Goal: Check status: Check status

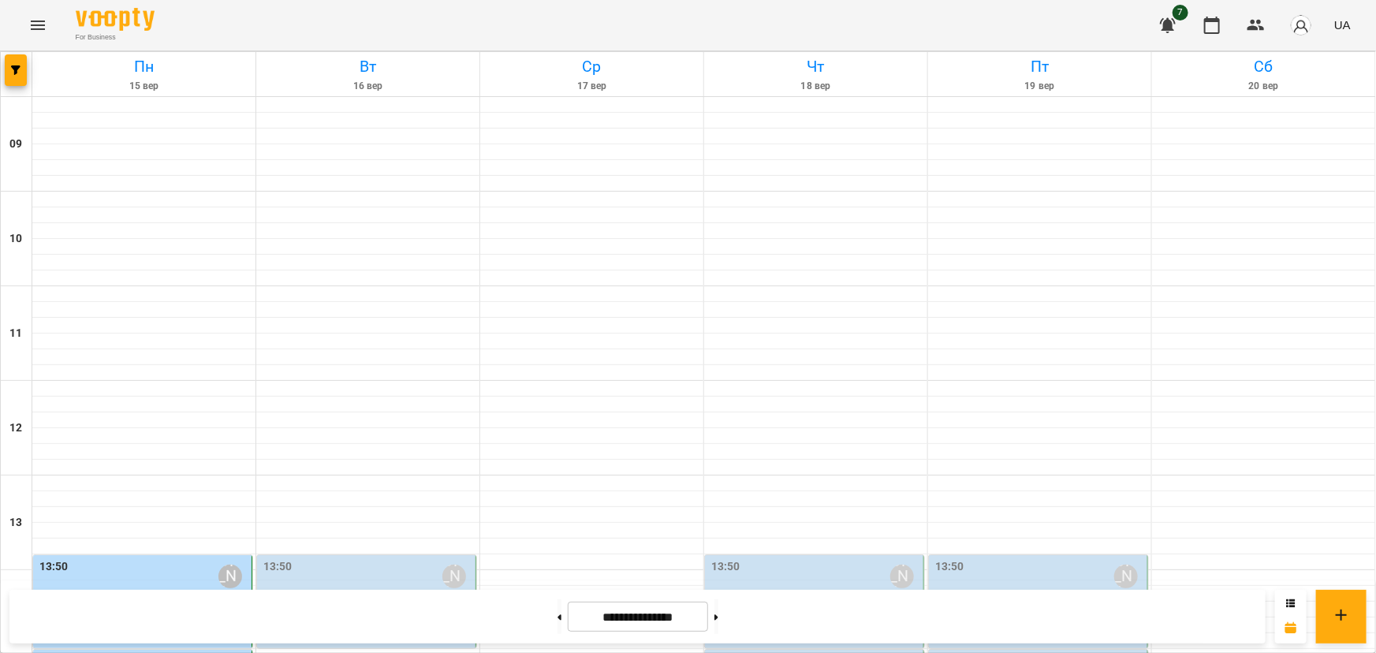
scroll to position [358, 0]
click at [48, 558] on label "13:50" at bounding box center [53, 566] width 29 height 17
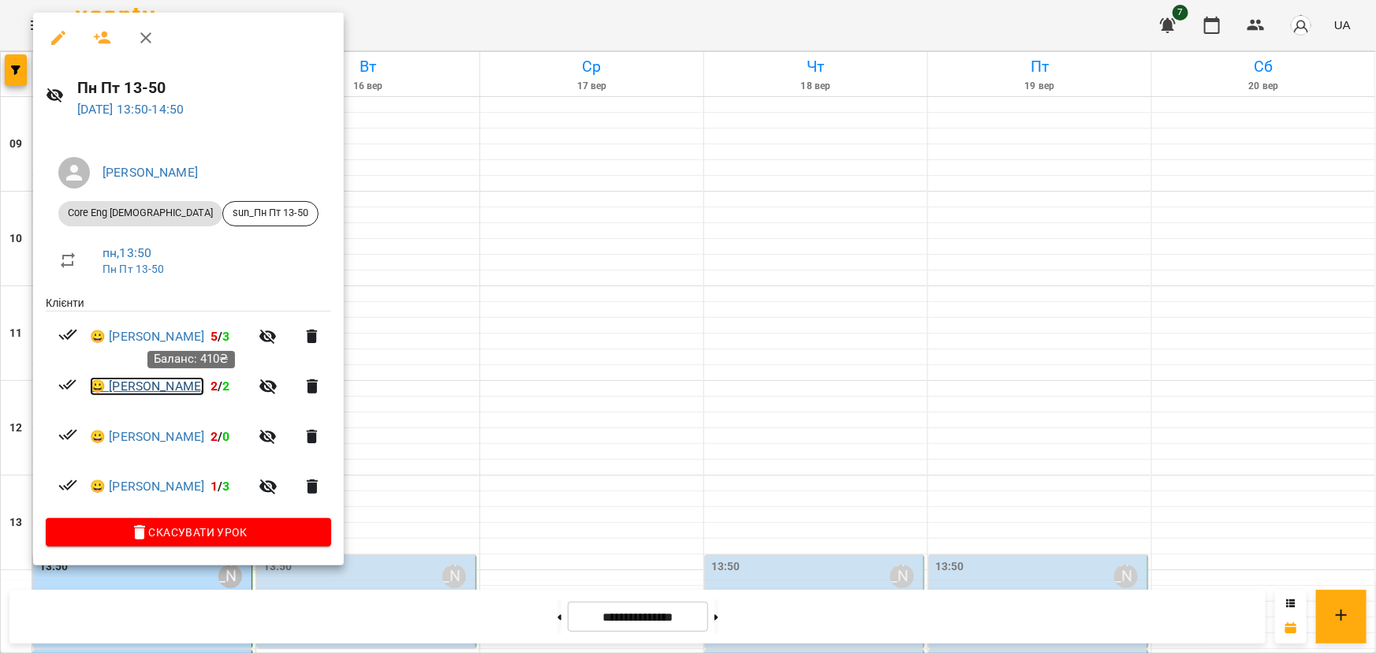
click at [166, 382] on link "😀 [PERSON_NAME]" at bounding box center [147, 386] width 114 height 19
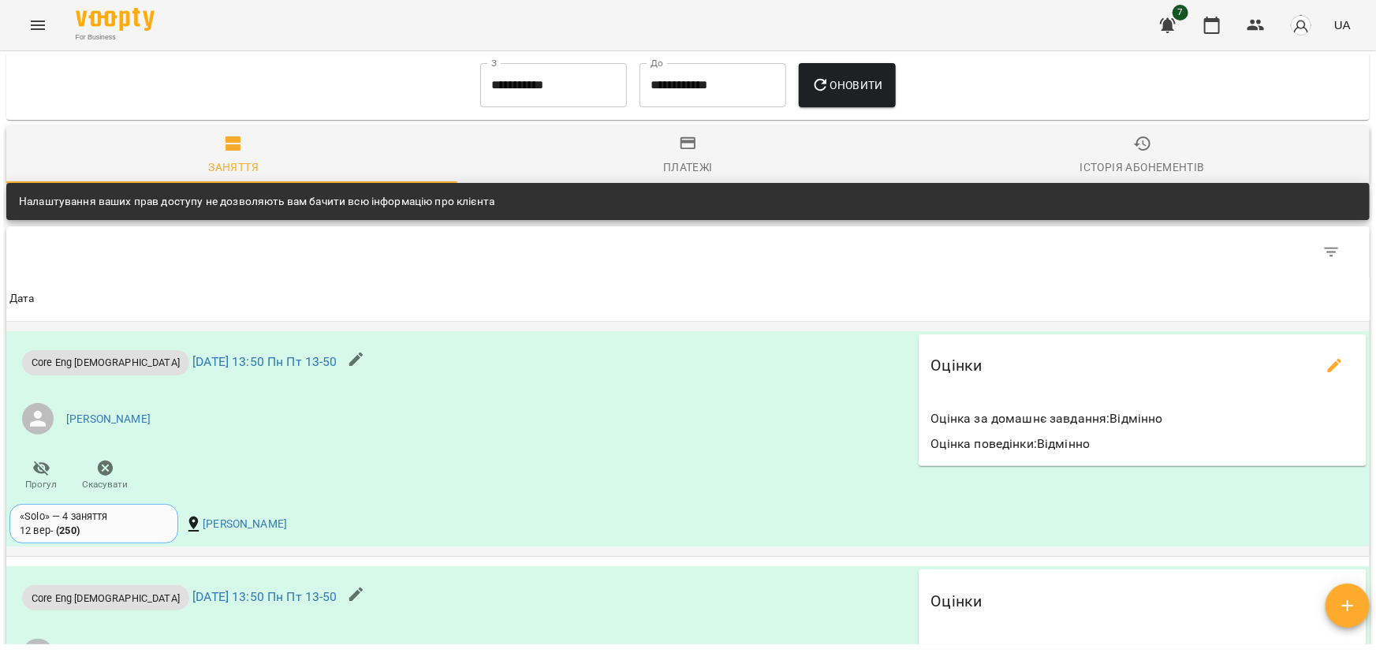
scroll to position [834, 0]
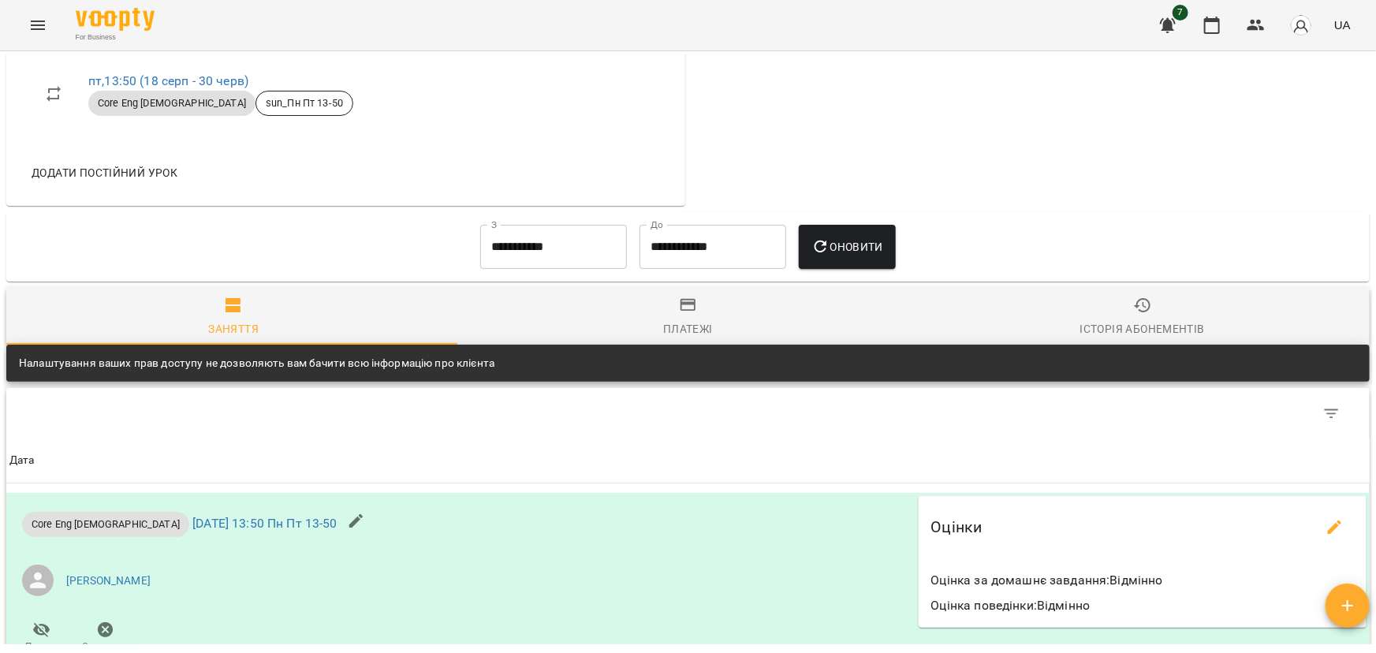
click at [684, 313] on icon "button" at bounding box center [688, 305] width 19 height 19
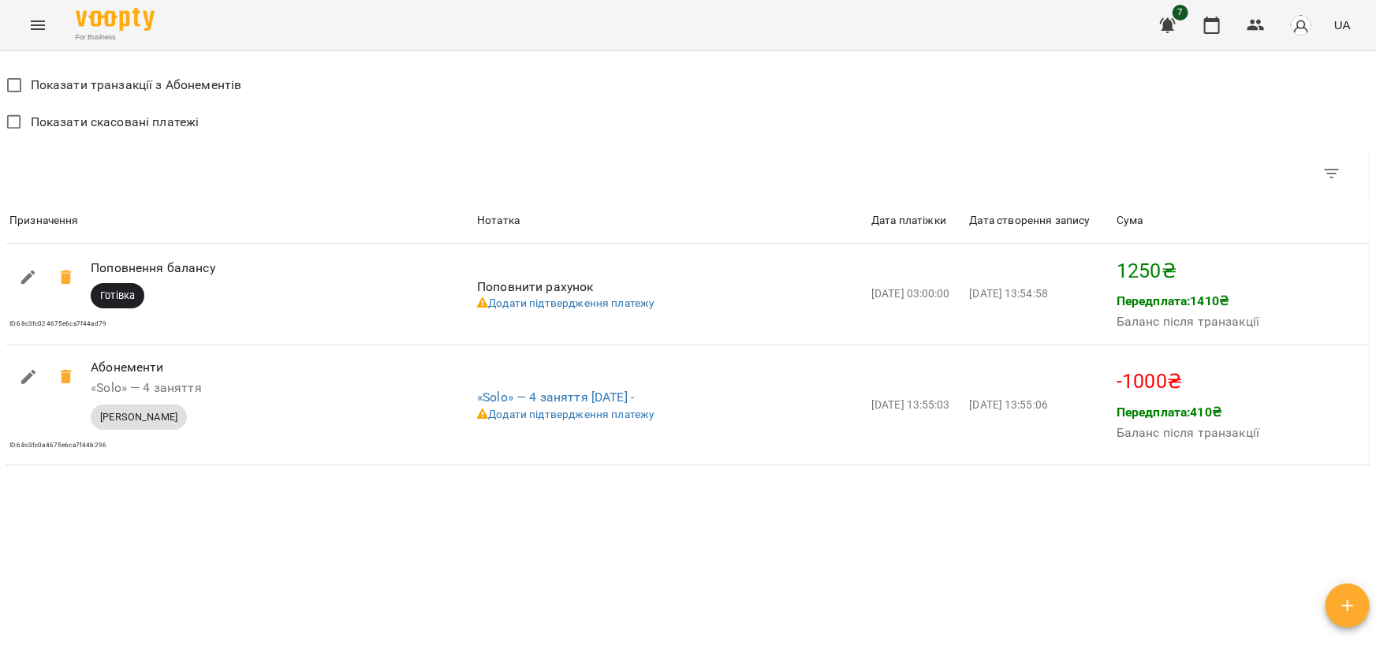
scroll to position [1257, 0]
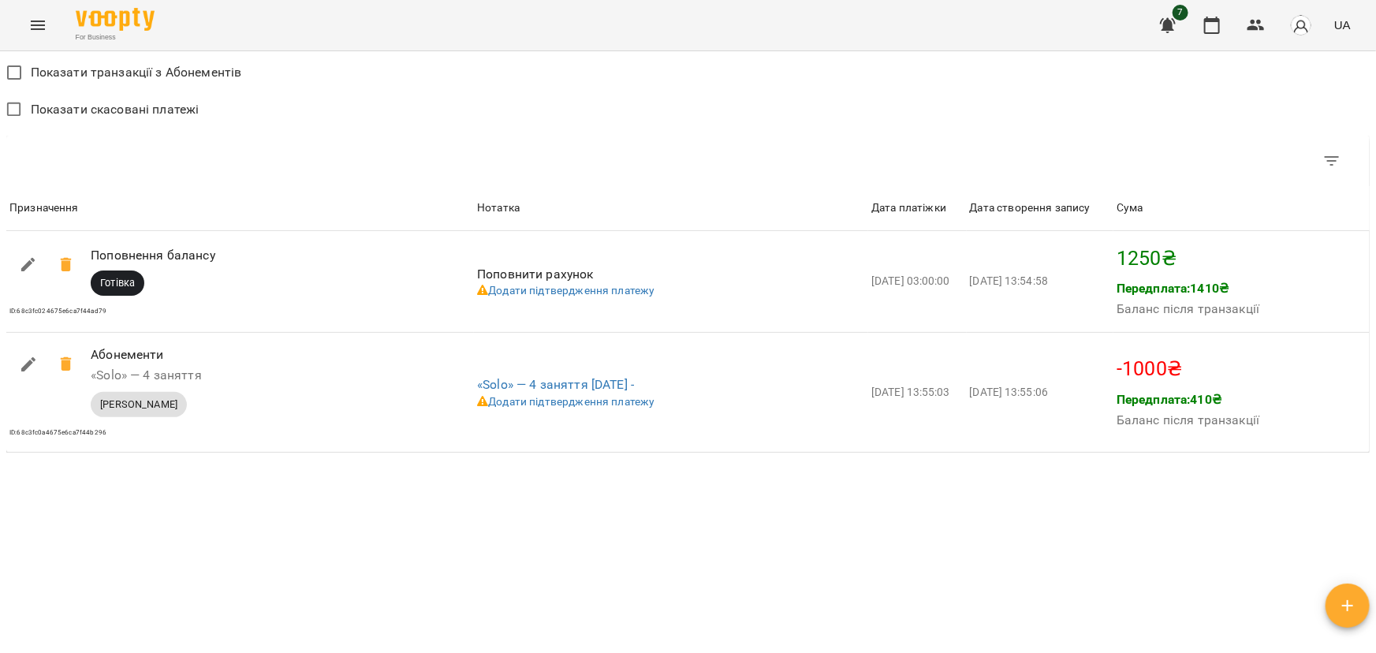
click at [886, 105] on div "Показати скасовані платежі" at bounding box center [687, 111] width 1363 height 37
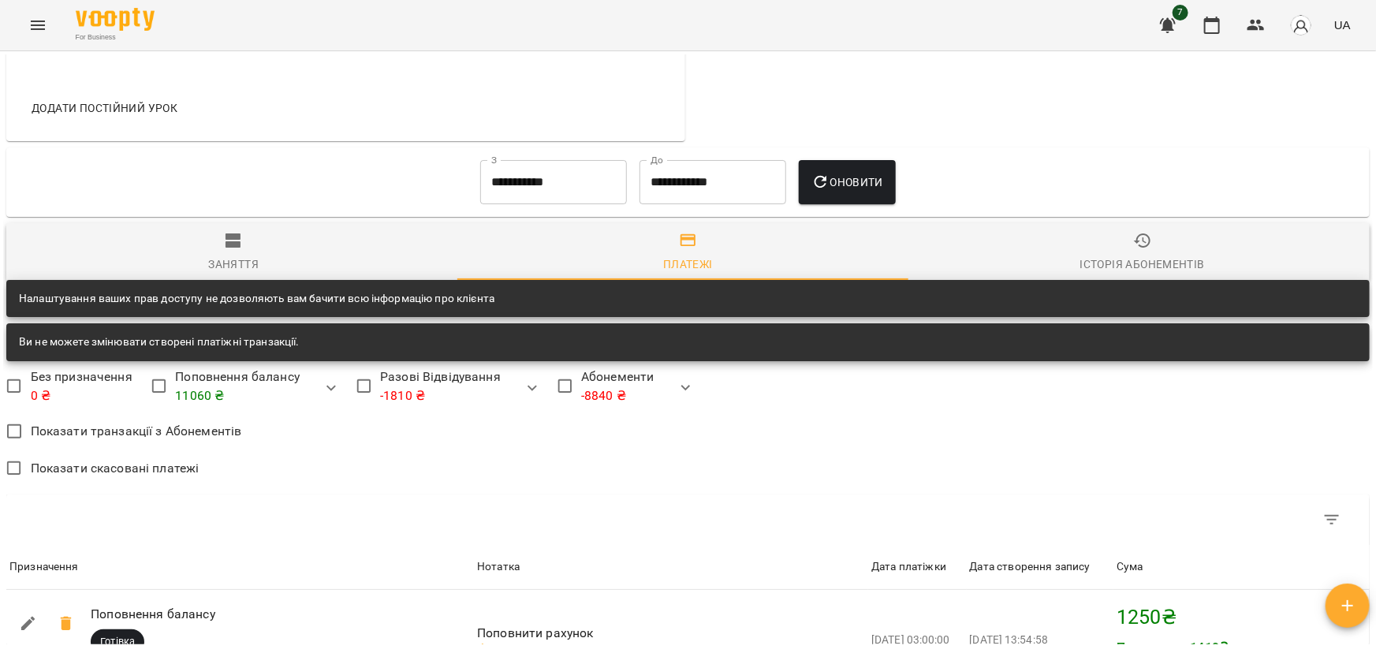
scroll to position [828, 0]
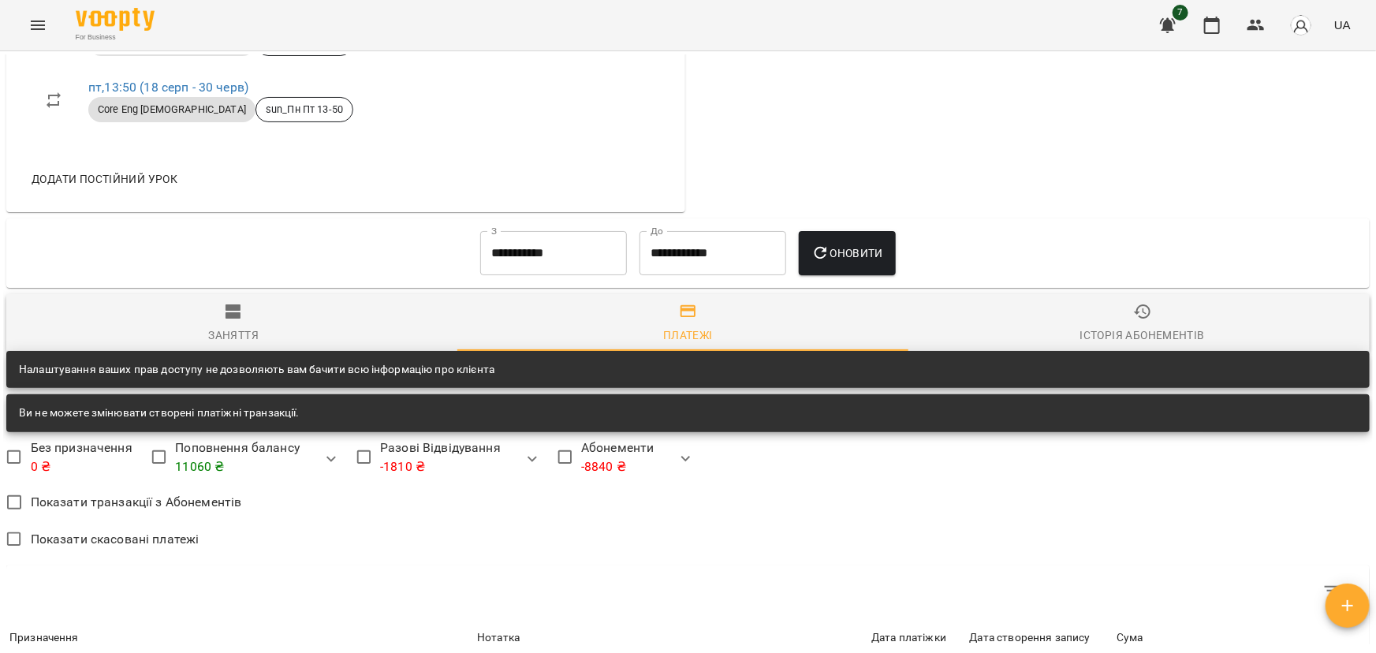
click at [609, 246] on input "**********" at bounding box center [553, 253] width 147 height 44
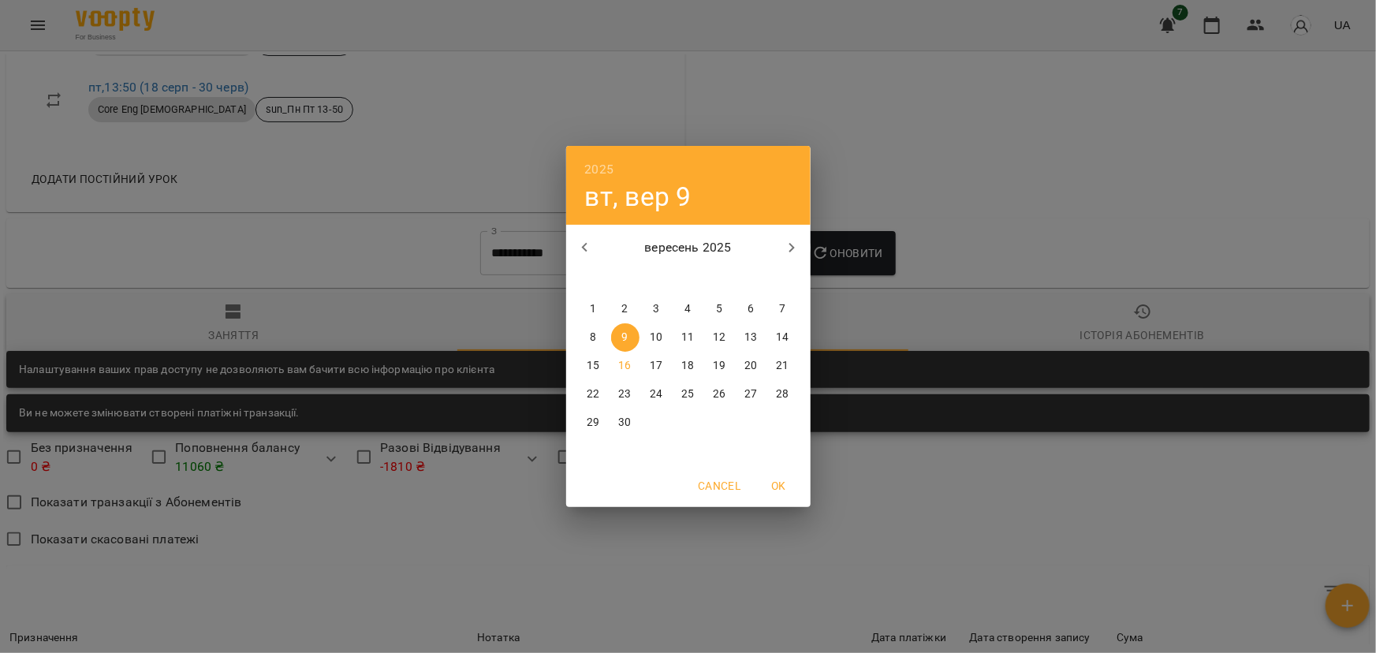
click at [620, 309] on span "2" at bounding box center [625, 309] width 28 height 16
type input "**********"
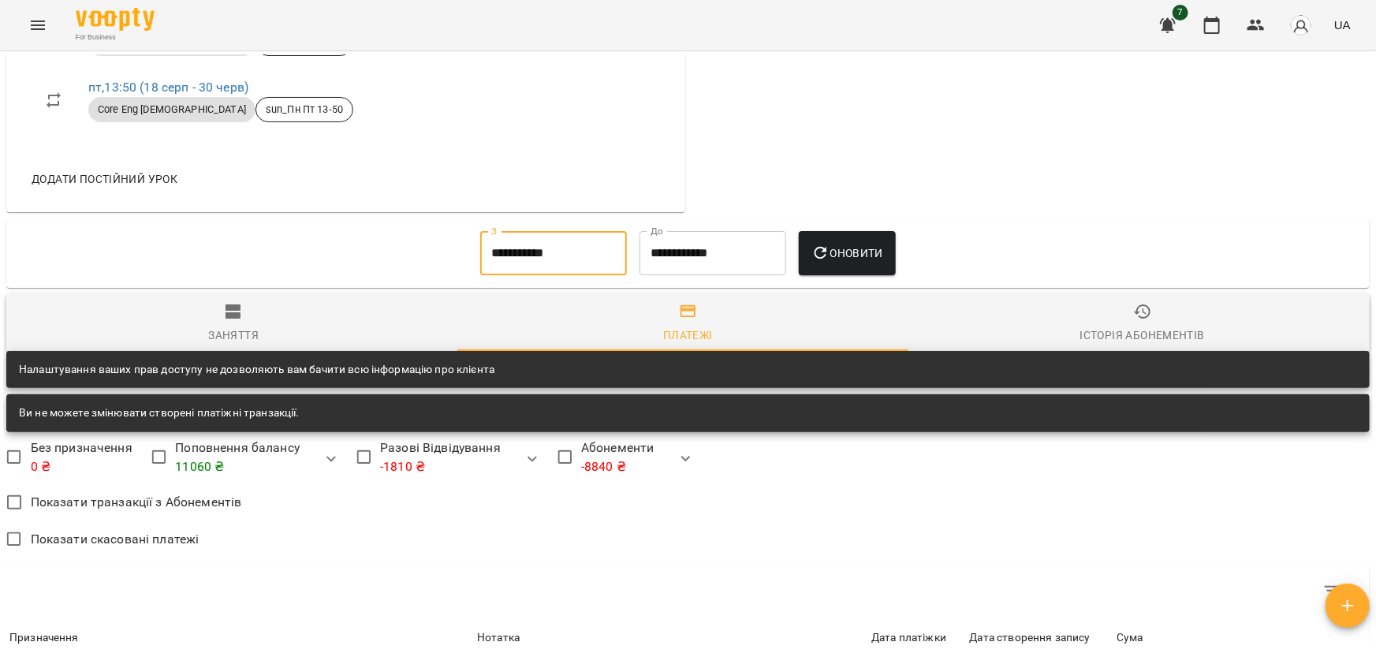
click at [844, 247] on span "Оновити" at bounding box center [847, 253] width 72 height 19
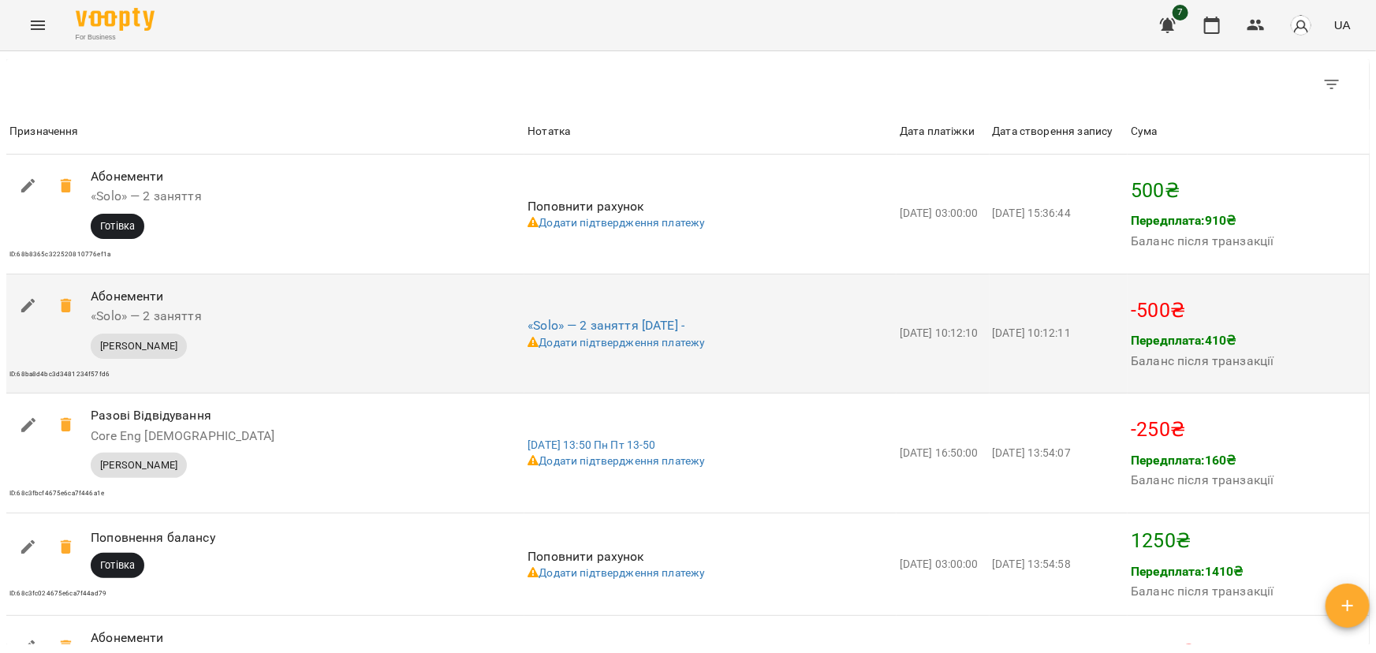
scroll to position [1329, 0]
